Goal: Task Accomplishment & Management: Use online tool/utility

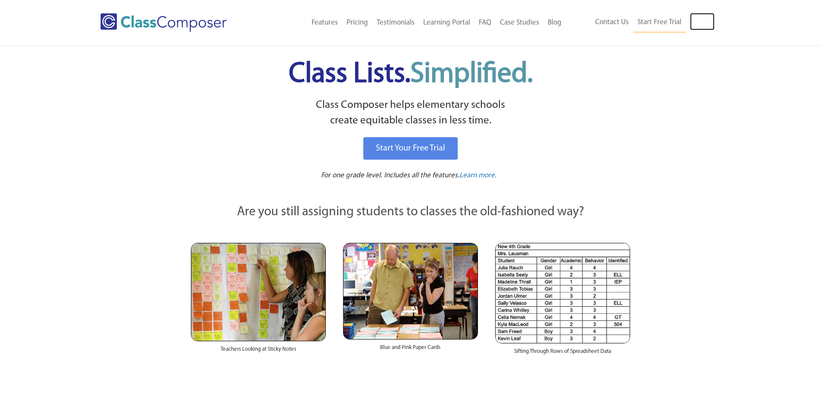
click at [696, 19] on link "Log In" at bounding box center [702, 21] width 25 height 17
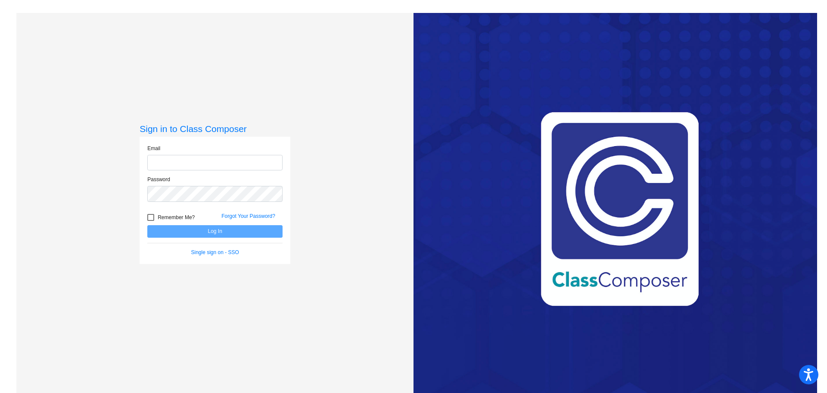
click at [194, 162] on input "email" at bounding box center [214, 163] width 135 height 16
type input "[EMAIL_ADDRESS][DOMAIN_NAME]"
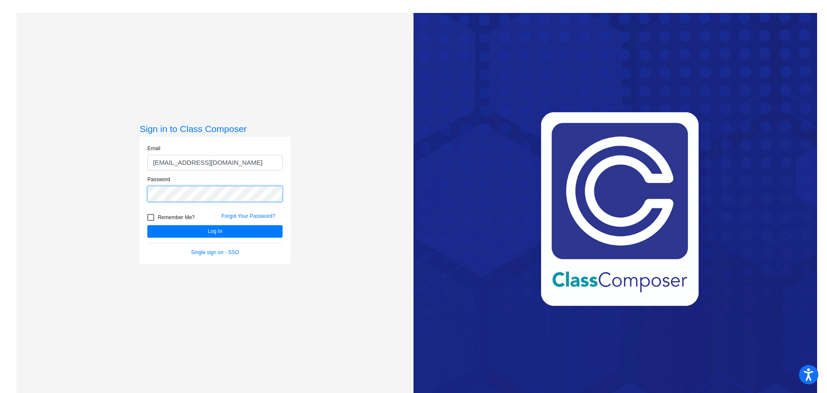
click at [147, 225] on button "Log In" at bounding box center [214, 231] width 135 height 12
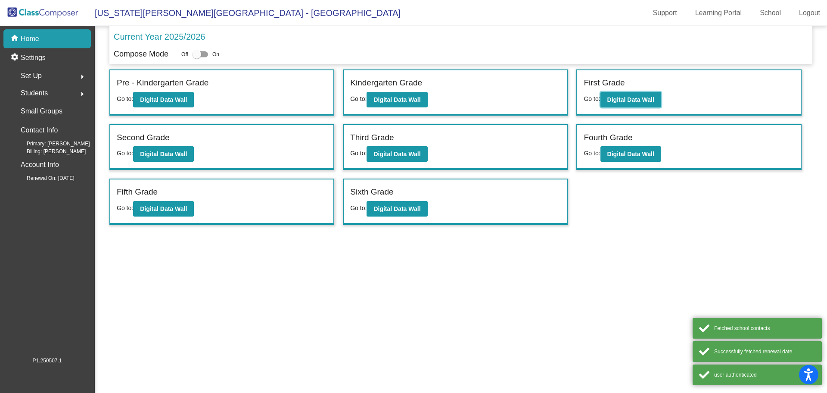
click at [659, 103] on button "Digital Data Wall" at bounding box center [631, 100] width 61 height 16
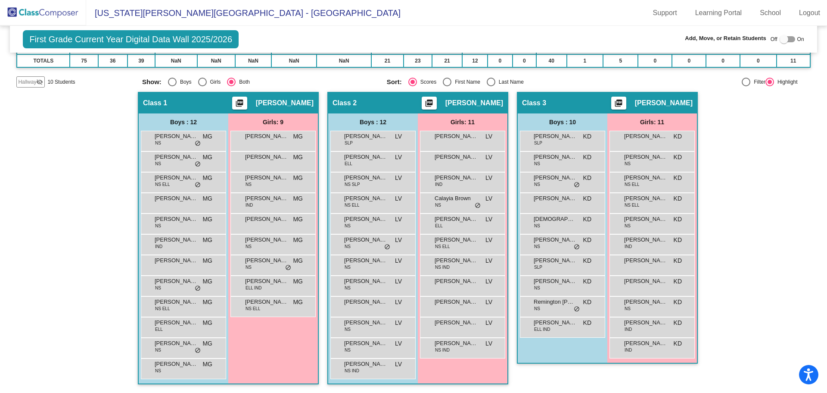
scroll to position [30, 0]
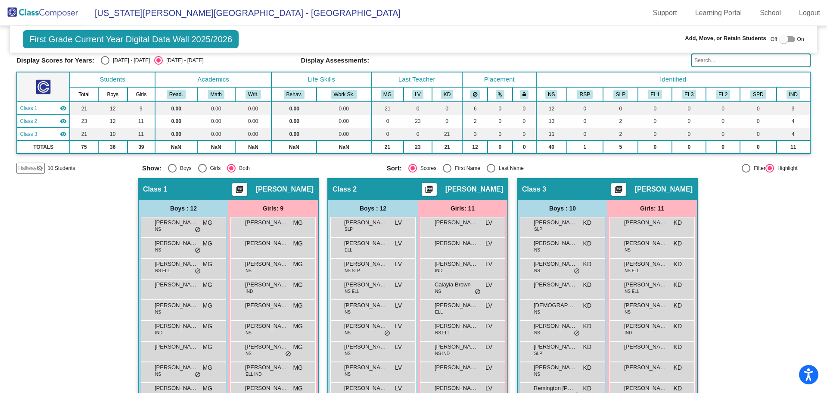
click at [106, 59] on div "Select an option" at bounding box center [105, 60] width 9 height 9
click at [105, 65] on input "[DATE] - [DATE]" at bounding box center [105, 65] width 0 height 0
radio input "true"
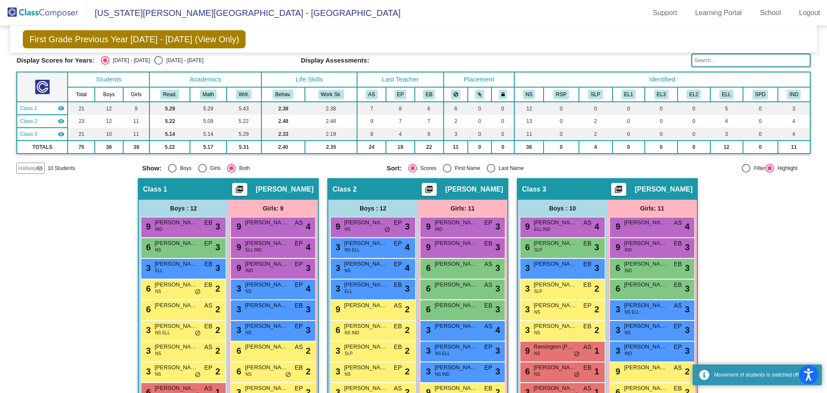
scroll to position [115, 0]
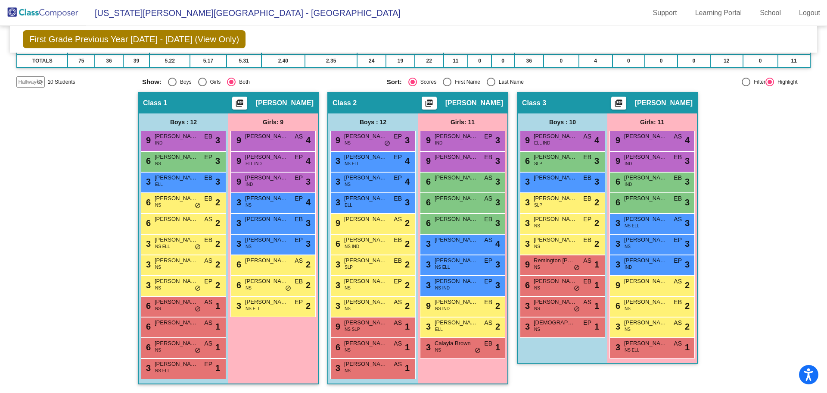
click at [656, 357] on div "3 [PERSON_NAME] [PERSON_NAME] AS lock do_not_disturb_alt 1" at bounding box center [652, 347] width 85 height 21
